Goal: Task Accomplishment & Management: Use online tool/utility

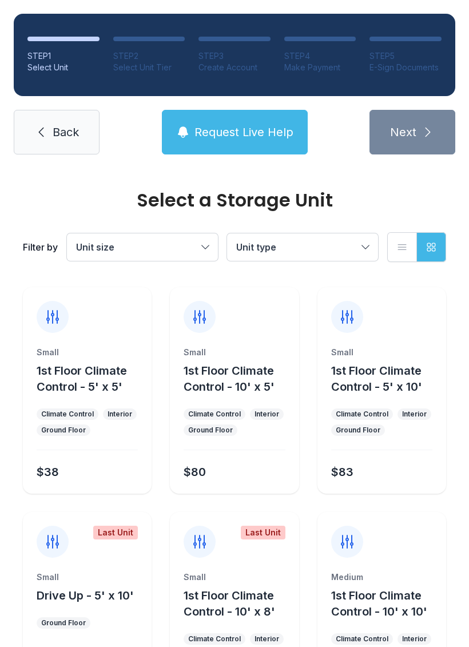
click at [49, 124] on link "Back" at bounding box center [57, 132] width 86 height 45
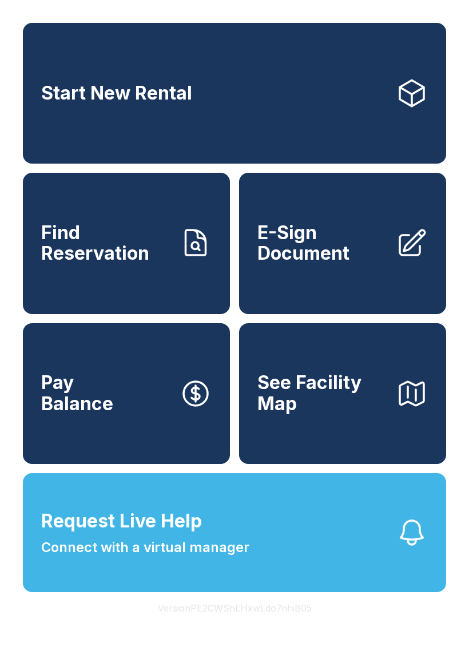
click at [157, 230] on link "Find Reservation" at bounding box center [126, 243] width 207 height 141
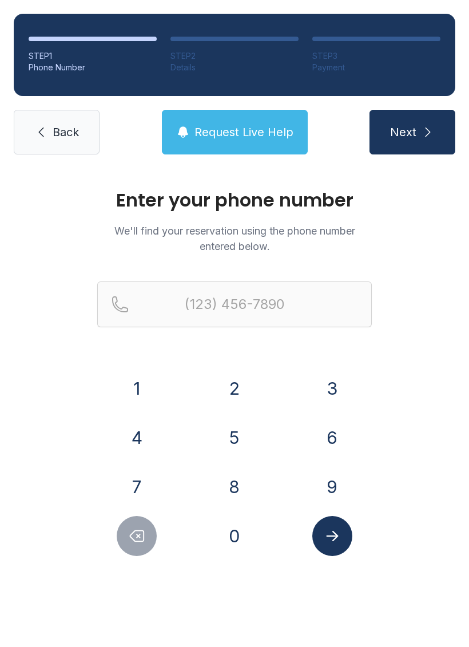
click at [232, 484] on button "8" at bounding box center [234, 486] width 40 height 40
click at [324, 442] on button "6" at bounding box center [332, 437] width 40 height 40
click at [151, 434] on button "4" at bounding box center [137, 437] width 40 height 40
click at [241, 390] on button "2" at bounding box center [234, 388] width 40 height 40
click at [234, 540] on button "0" at bounding box center [234, 536] width 40 height 40
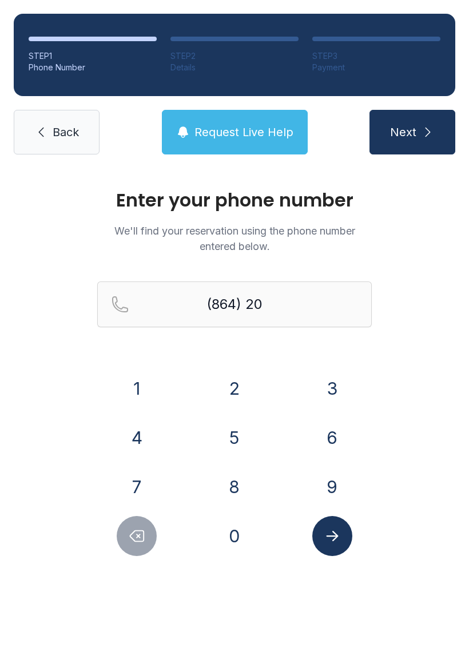
click at [155, 385] on button "1" at bounding box center [137, 388] width 40 height 40
click at [331, 394] on button "3" at bounding box center [332, 388] width 40 height 40
click at [328, 476] on button "9" at bounding box center [332, 486] width 40 height 40
click at [234, 540] on button "0" at bounding box center [234, 536] width 40 height 40
click at [149, 438] on button "4" at bounding box center [137, 437] width 40 height 40
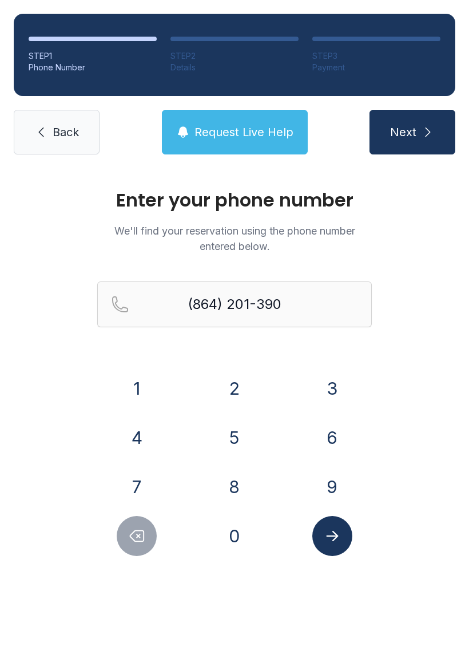
type input "[PHONE_NUMBER]"
click at [337, 537] on icon "Submit lookup form" at bounding box center [332, 535] width 17 height 17
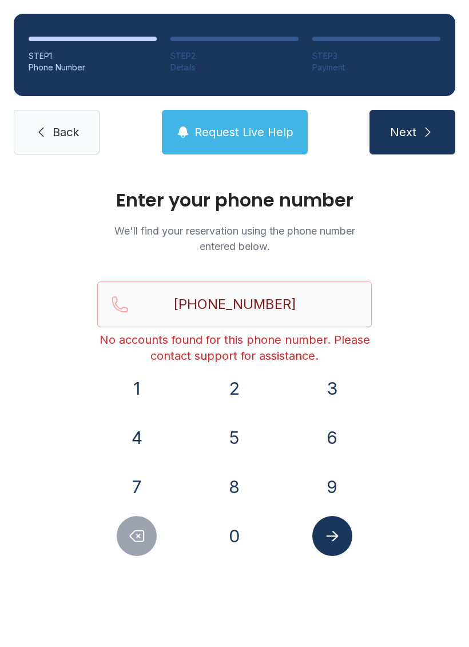
click at [69, 126] on span "Back" at bounding box center [66, 132] width 26 height 16
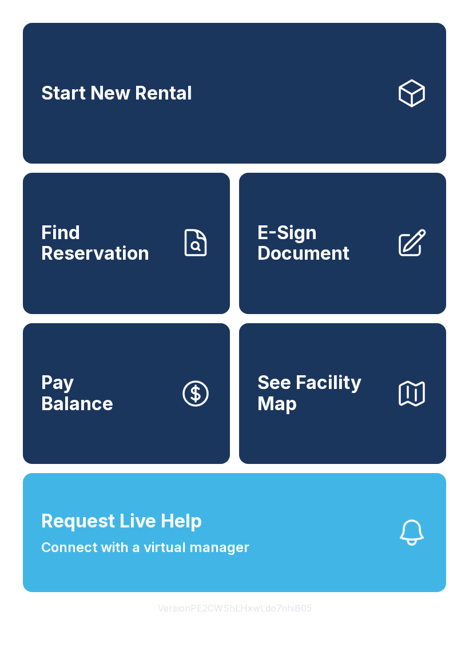
click at [236, 557] on span "Connect with a virtual manager" at bounding box center [145, 547] width 208 height 21
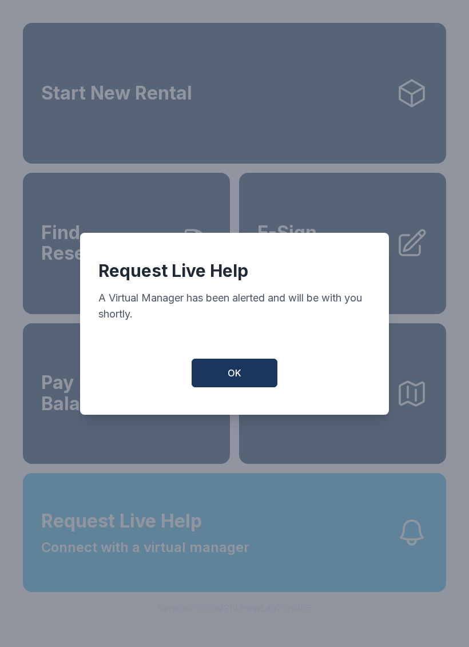
click at [238, 387] on button "OK" at bounding box center [235, 372] width 86 height 29
